Goal: Transaction & Acquisition: Purchase product/service

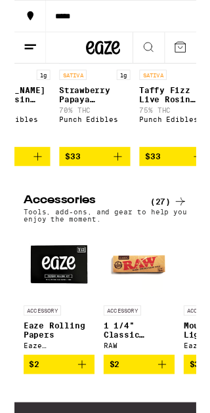
scroll to position [4865, 0]
